Goal: Task Accomplishment & Management: Manage account settings

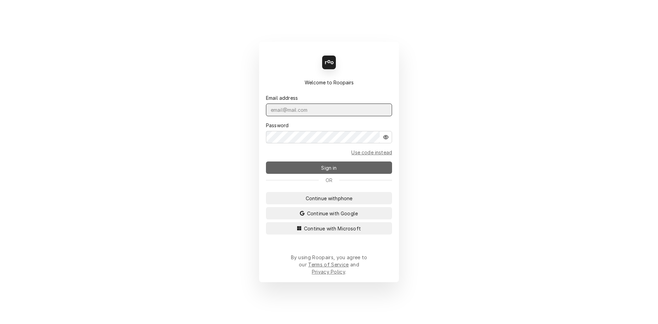
type input "repairpros99@gmail.com"
click at [299, 173] on button "Sign in" at bounding box center [329, 168] width 126 height 12
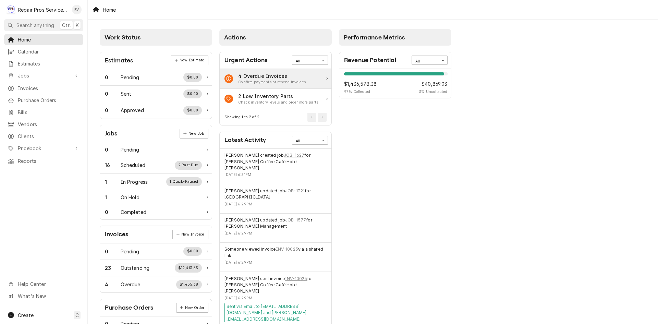
click at [255, 82] on div "Confirm payments or resend invoices" at bounding box center [272, 82] width 68 height 5
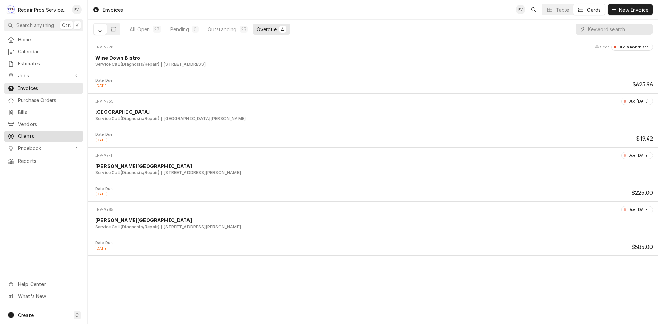
click at [28, 133] on span "Clients" at bounding box center [49, 136] width 62 height 7
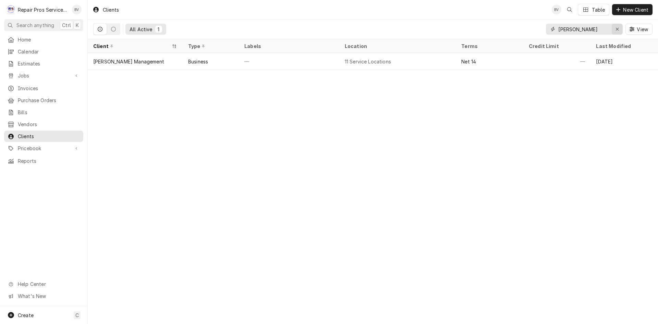
click at [615, 30] on div "Erase input" at bounding box center [617, 29] width 7 height 7
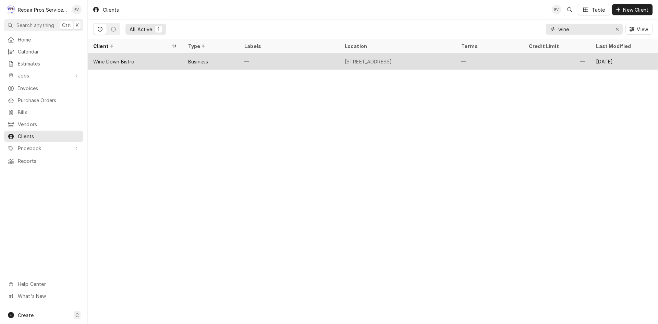
type input "wine"
click at [392, 62] on div "9447 Bradmore Ln Ste. 101, Collegedale, TN 37363" at bounding box center [368, 61] width 47 height 7
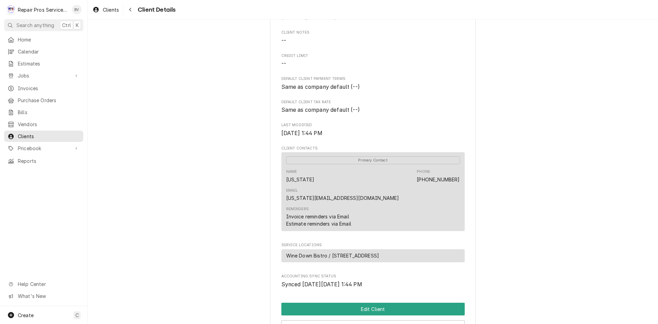
scroll to position [137, 0]
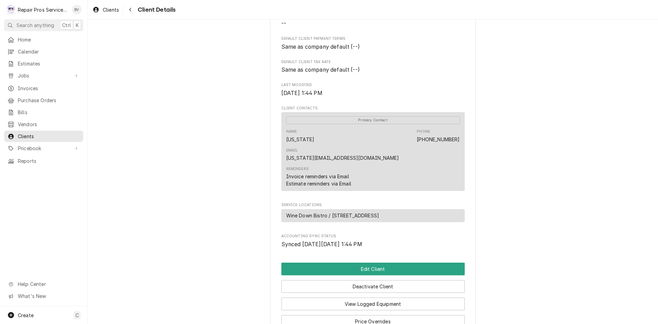
click at [410, 164] on div "Reminders Invoice reminders via Email Estimate reminders via Email" at bounding box center [373, 177] width 174 height 26
click at [379, 263] on button "Edit Client" at bounding box center [373, 269] width 183 height 13
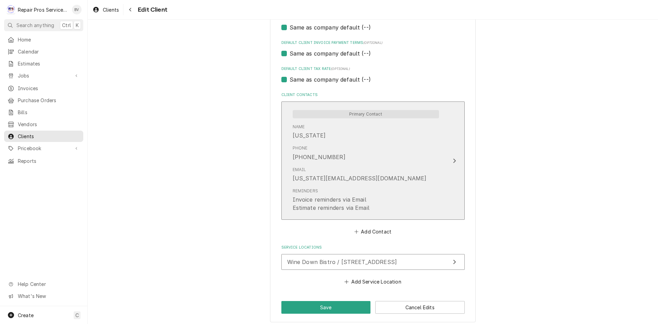
scroll to position [424, 0]
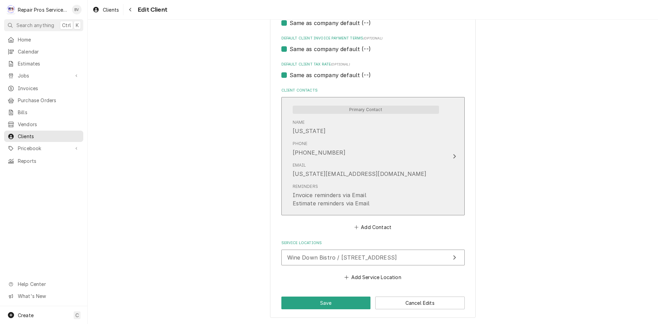
click at [453, 157] on icon "Update Contact" at bounding box center [454, 156] width 3 height 5
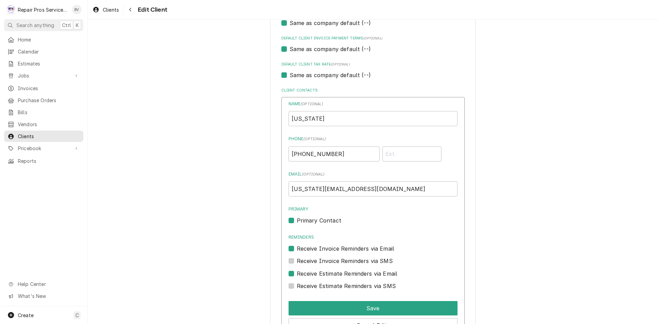
click at [297, 260] on label "Receive Invoice Reminders via SMS" at bounding box center [345, 261] width 96 height 8
click at [297, 260] on input "Contact Edit Form" at bounding box center [381, 264] width 169 height 15
click at [297, 261] on label "Receive Invoice Reminders via SMS" at bounding box center [345, 261] width 96 height 8
click at [297, 261] on input "Contact Edit Form" at bounding box center [381, 264] width 169 height 15
click at [297, 259] on label "Receive Invoice Reminders via SMS" at bounding box center [345, 261] width 96 height 8
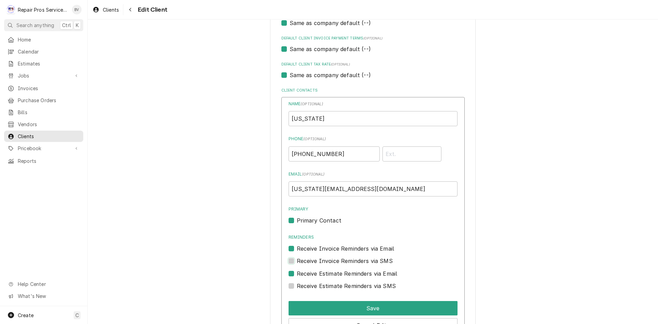
click at [297, 259] on input "Contact Edit Form" at bounding box center [381, 264] width 169 height 15
checkbox input "true"
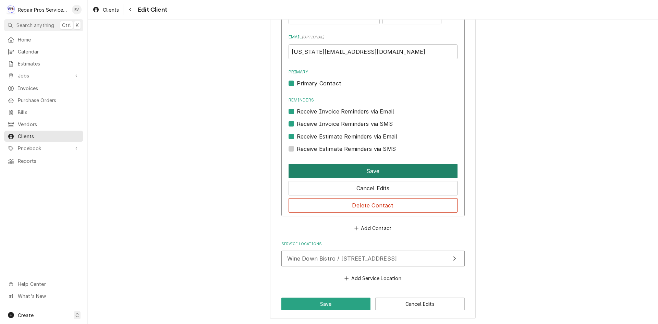
click at [358, 170] on button "Save" at bounding box center [373, 171] width 169 height 14
type textarea "x"
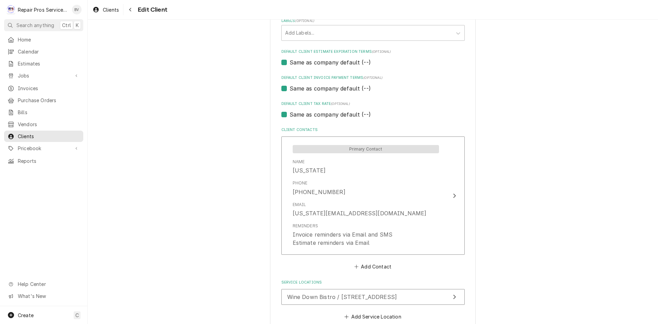
scroll to position [390, 0]
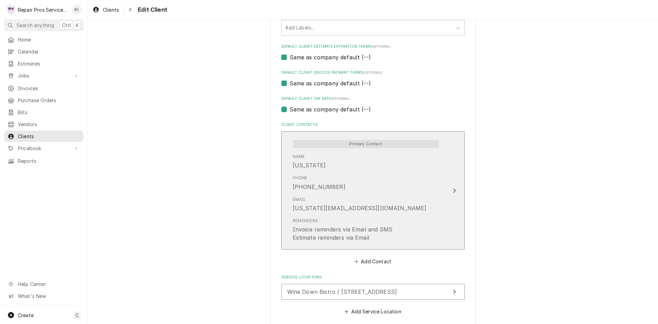
click at [453, 190] on icon "Update Contact" at bounding box center [454, 190] width 3 height 5
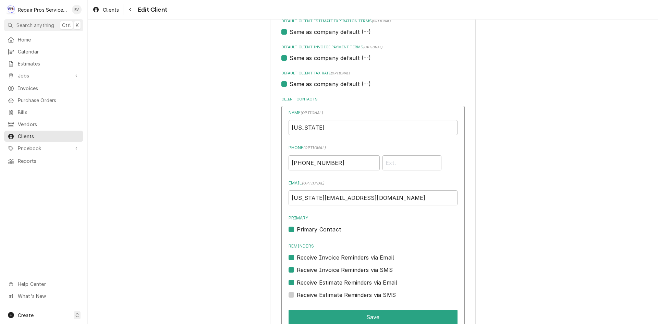
scroll to position [492, 0]
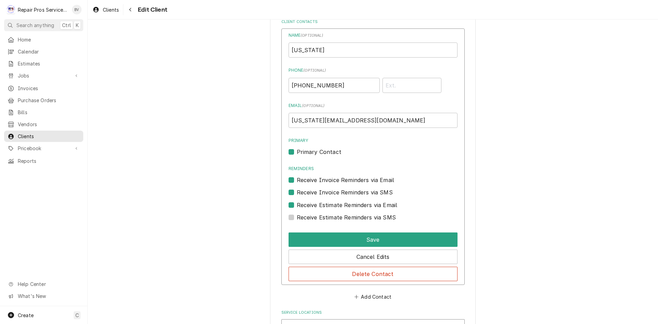
click at [297, 216] on label "Receive Estimate Reminders via SMS" at bounding box center [346, 217] width 99 height 8
click at [297, 216] on input "Contact Edit Form" at bounding box center [381, 220] width 169 height 15
checkbox input "true"
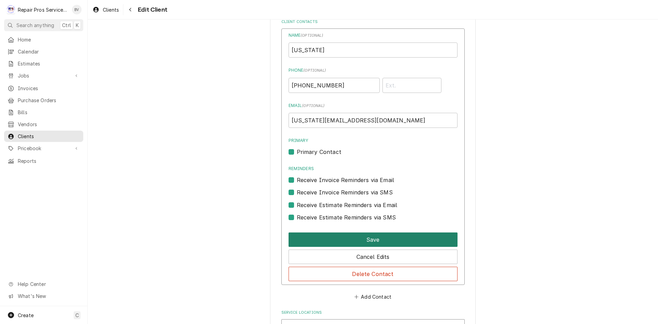
click at [363, 237] on button "Save" at bounding box center [373, 240] width 169 height 14
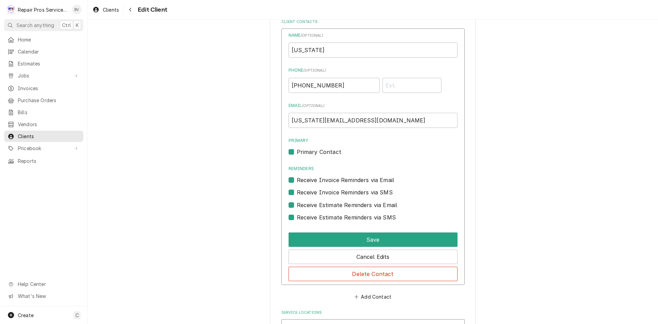
scroll to position [424, 0]
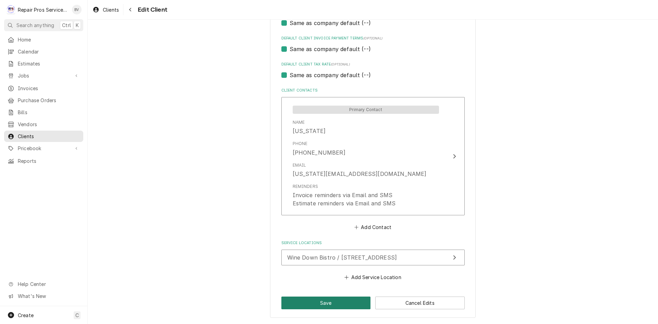
click at [323, 303] on button "Save" at bounding box center [327, 303] width 90 height 13
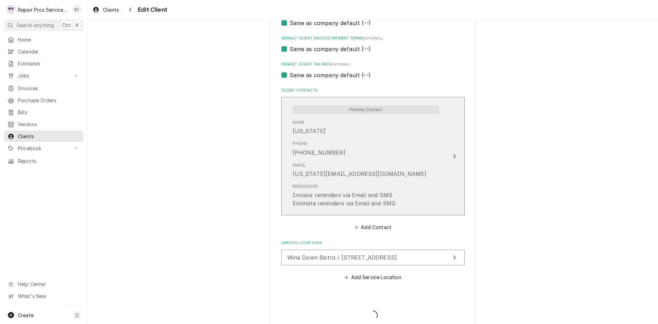
type textarea "x"
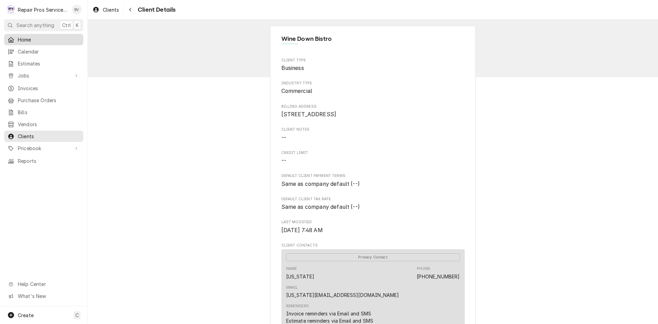
click at [25, 37] on span "Home" at bounding box center [49, 39] width 62 height 7
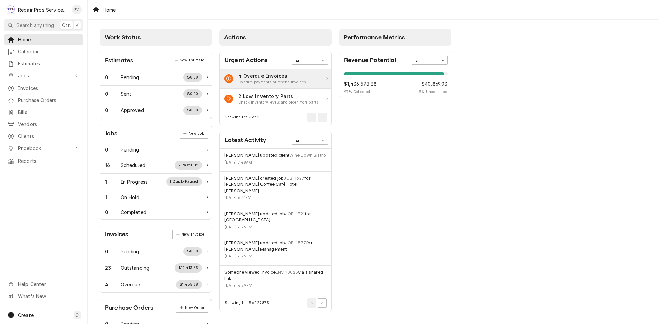
click at [270, 83] on div "Confirm payments or resend invoices" at bounding box center [272, 82] width 68 height 5
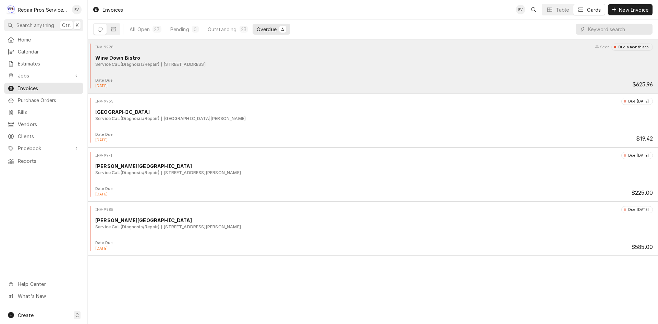
click at [293, 81] on div "Date Due: Sep 11, 2025 $625.96" at bounding box center [373, 83] width 565 height 11
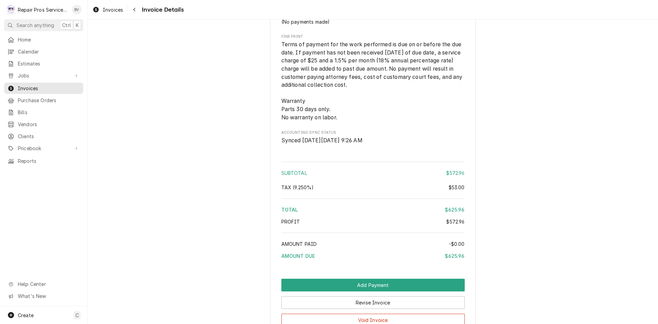
scroll to position [1291, 0]
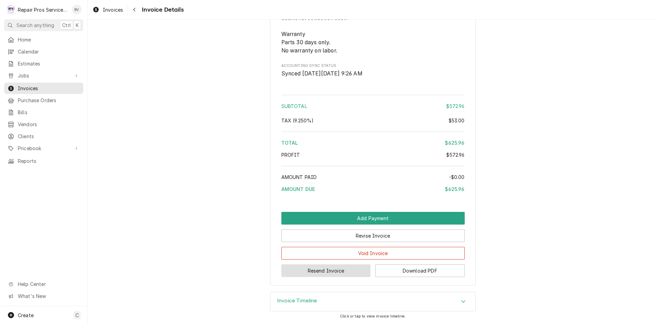
click at [328, 274] on button "Resend Invoice" at bounding box center [327, 270] width 90 height 13
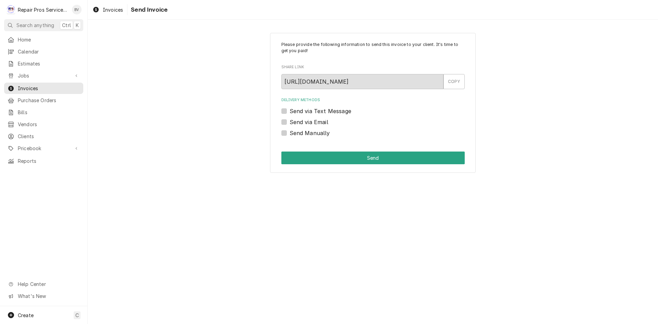
click at [290, 111] on label "Send via Text Message" at bounding box center [321, 111] width 62 height 8
click at [290, 111] on input "Send via Text Message" at bounding box center [381, 114] width 183 height 15
checkbox input "true"
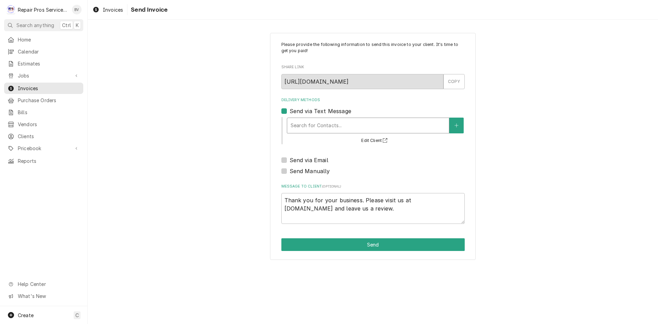
click at [300, 124] on div "Delivery Methods" at bounding box center [368, 125] width 155 height 12
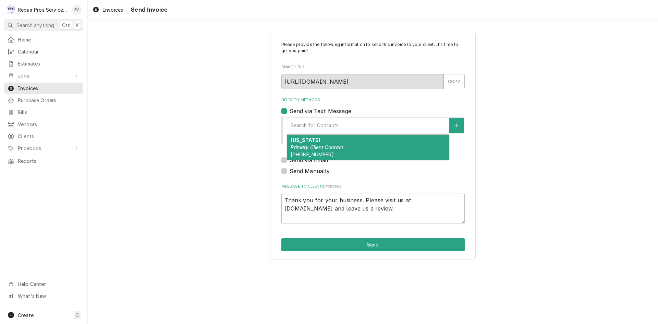
click at [309, 153] on span "(423) 531-9463" at bounding box center [312, 155] width 43 height 6
type textarea "x"
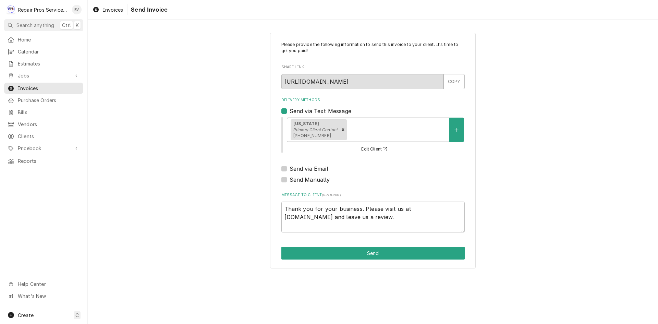
click at [290, 168] on label "Send via Email" at bounding box center [309, 169] width 39 height 8
click at [290, 168] on input "Send via Email" at bounding box center [381, 172] width 183 height 15
checkbox input "true"
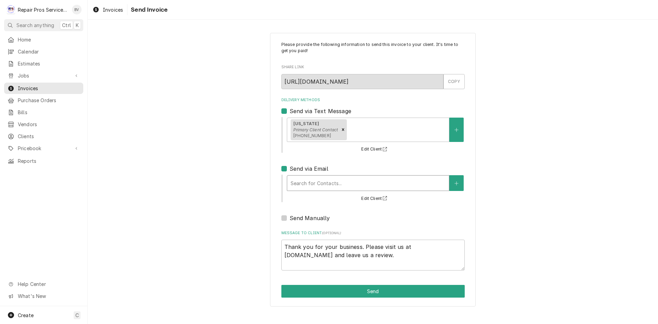
click at [307, 182] on div "Delivery Methods" at bounding box center [368, 183] width 155 height 12
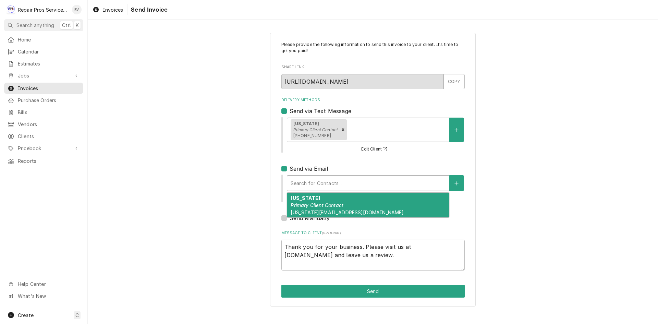
click at [308, 203] on em "Primary Client Contact" at bounding box center [317, 205] width 53 height 6
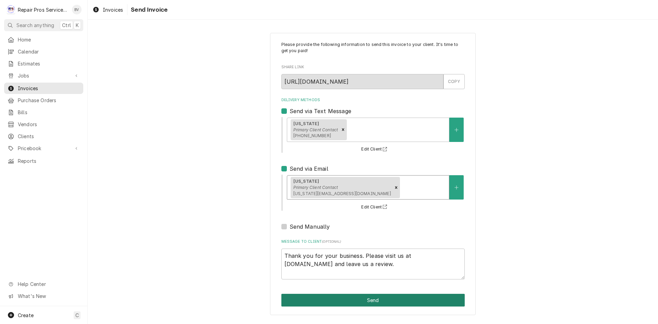
click at [367, 298] on button "Send" at bounding box center [373, 300] width 183 height 13
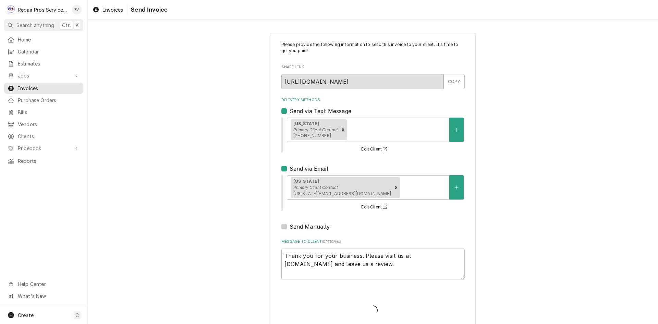
type textarea "x"
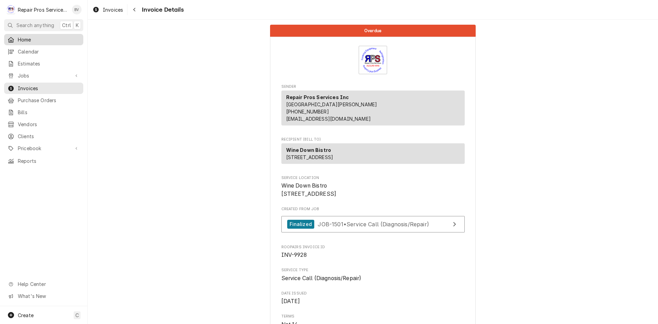
click at [28, 38] on span "Home" at bounding box center [49, 39] width 62 height 7
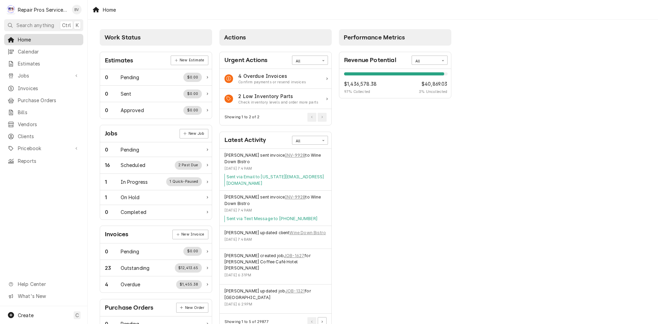
click at [28, 38] on span "Home" at bounding box center [49, 39] width 62 height 7
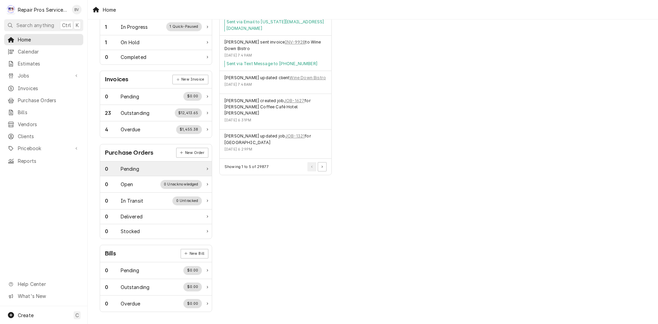
scroll to position [18, 0]
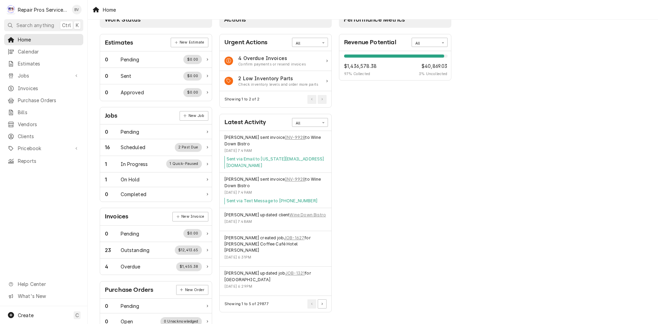
click at [425, 55] on div "97%" at bounding box center [394, 56] width 100 height 3
click at [445, 43] on div "Card Data Filter Control" at bounding box center [443, 42] width 9 height 9
click at [432, 90] on div "This Year" at bounding box center [429, 91] width 35 height 8
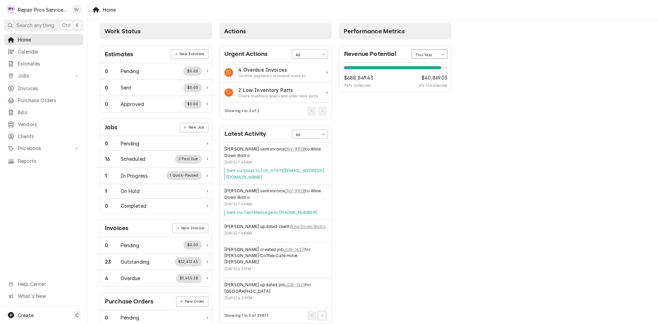
scroll to position [0, 0]
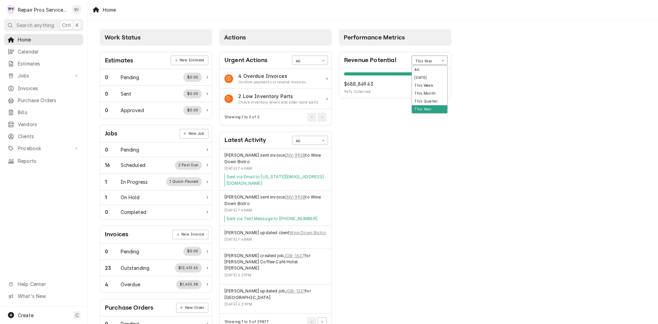
click at [443, 61] on icon "Card Data Filter Control" at bounding box center [443, 60] width 3 height 3
click at [415, 70] on div "All" at bounding box center [429, 70] width 35 height 8
click at [445, 60] on div "Card Data Filter Control" at bounding box center [443, 60] width 9 height 9
click at [435, 108] on div "This Year" at bounding box center [429, 109] width 35 height 8
click at [442, 86] on span "$40,869.03" at bounding box center [433, 83] width 28 height 7
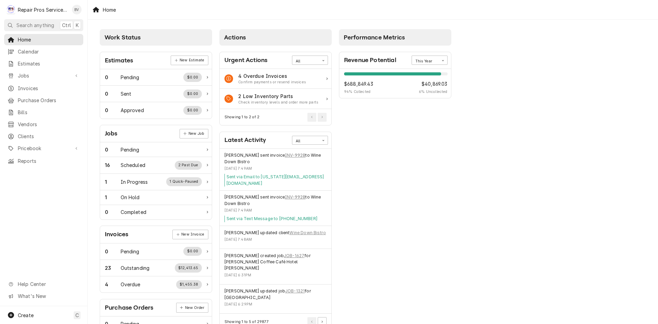
click at [439, 91] on span "6 % Uncollected" at bounding box center [433, 91] width 28 height 5
